Goal: Find contact information: Find contact information

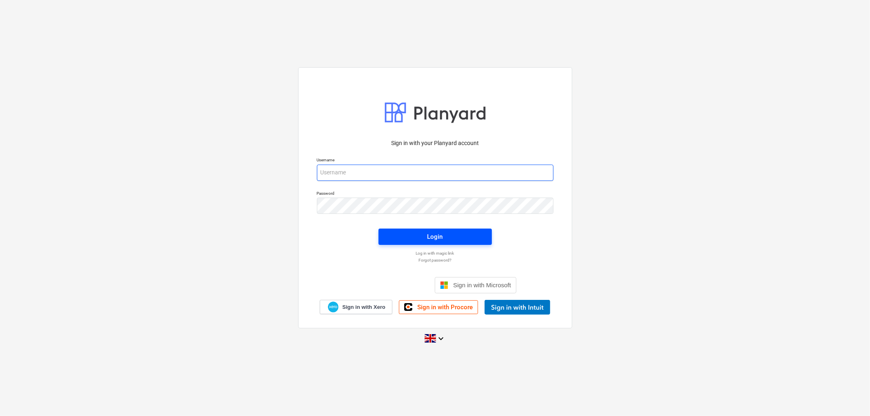
type input "[PERSON_NAME][EMAIL_ADDRESS][DOMAIN_NAME]"
click at [429, 236] on div "Login" at bounding box center [434, 237] width 15 height 11
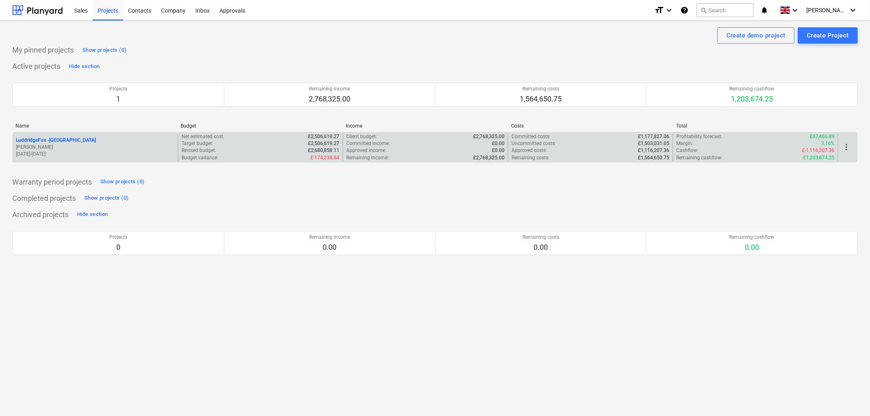
click at [60, 140] on p "LuddridgeFox - [GEOGRAPHIC_DATA]" at bounding box center [56, 140] width 80 height 7
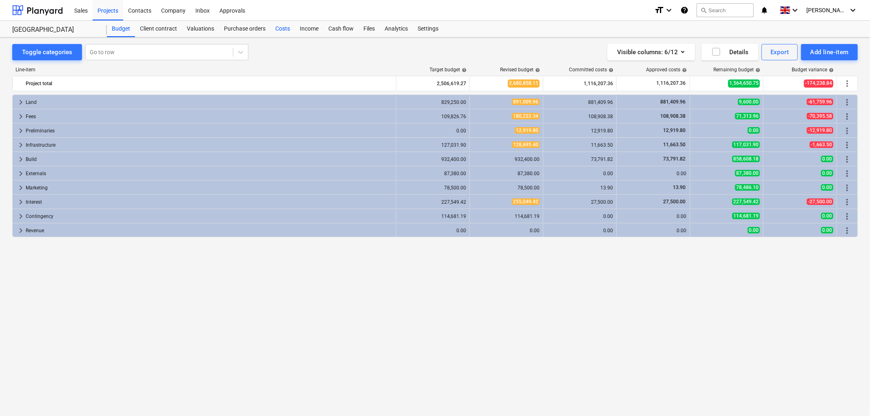
click at [285, 28] on div "Costs" at bounding box center [282, 29] width 24 height 16
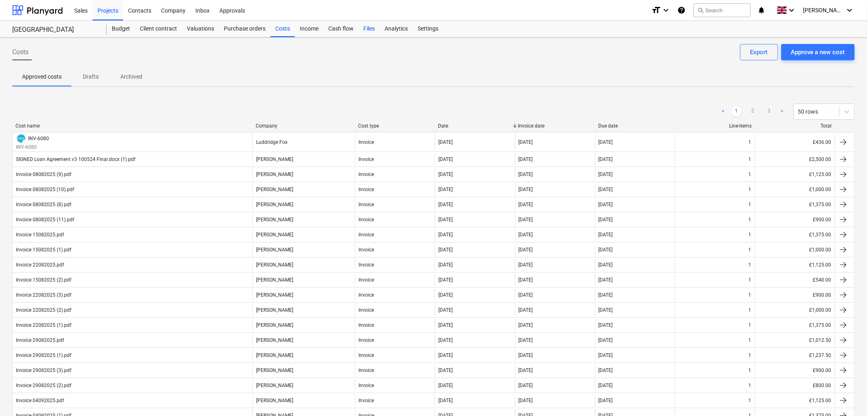
click at [367, 31] on div "Files" at bounding box center [368, 29] width 21 height 16
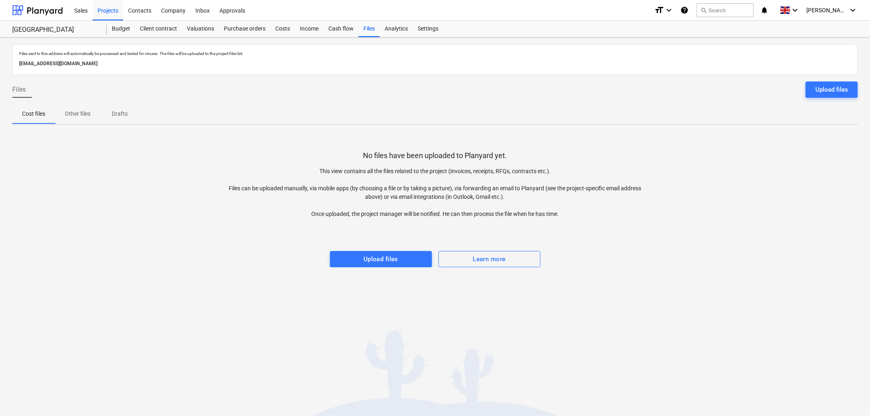
drag, startPoint x: 180, startPoint y: 62, endPoint x: 20, endPoint y: 68, distance: 159.5
click at [20, 68] on div "[EMAIL_ADDRESS][DOMAIN_NAME]" at bounding box center [435, 64] width 835 height 12
copy p "[EMAIL_ADDRESS][DOMAIN_NAME]"
